Goal: Leave review/rating

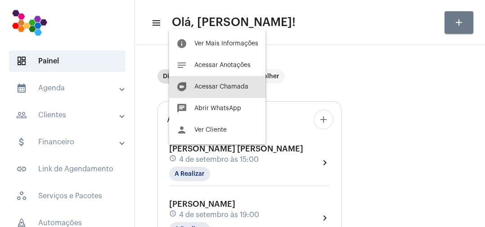
click at [222, 87] on span "Acessar Chamada" at bounding box center [221, 87] width 54 height 6
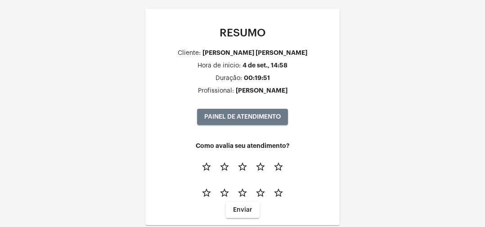
click at [277, 164] on mat-icon "star_border" at bounding box center [278, 166] width 11 height 11
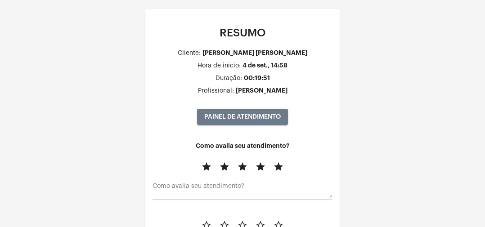
click at [281, 219] on button "star_border" at bounding box center [278, 225] width 18 height 18
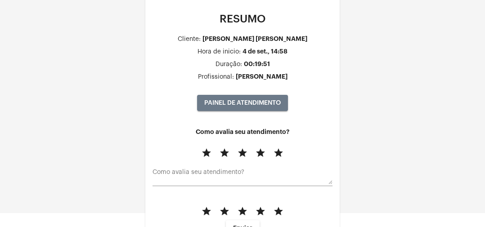
click at [250, 225] on span "Enviar" at bounding box center [242, 228] width 19 height 6
